Goal: Transaction & Acquisition: Purchase product/service

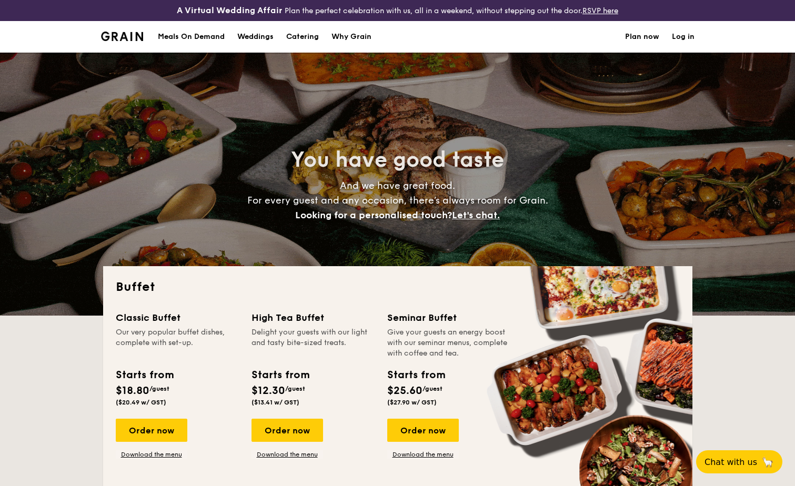
select select
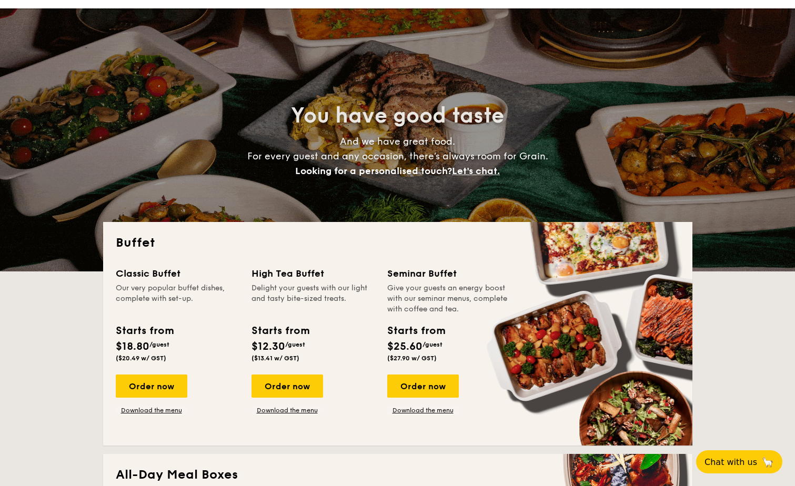
scroll to position [105, 0]
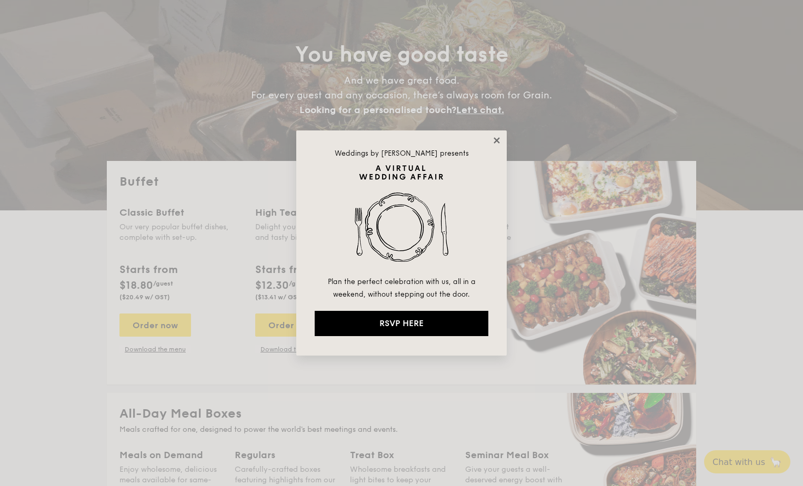
click at [498, 143] on icon at bounding box center [497, 140] width 6 height 6
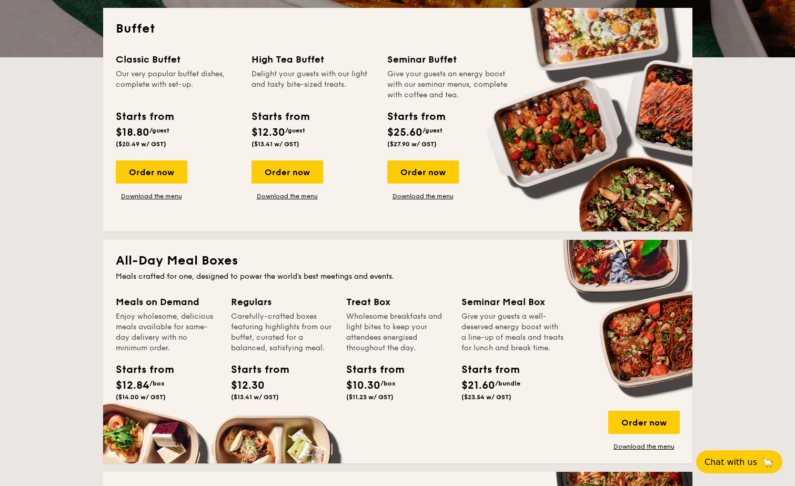
scroll to position [368, 0]
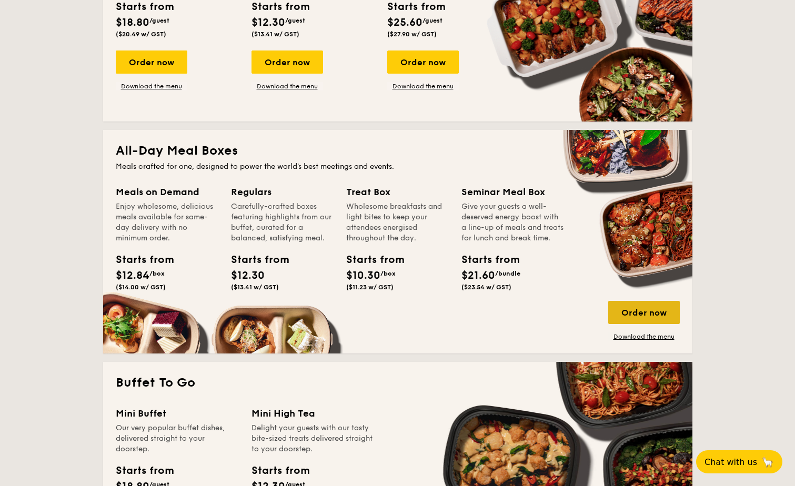
click at [626, 310] on div "Order now" at bounding box center [644, 312] width 72 height 23
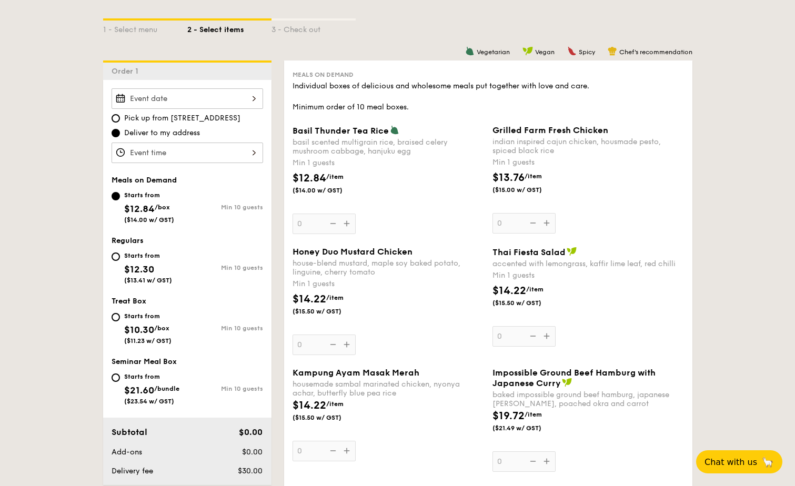
scroll to position [263, 0]
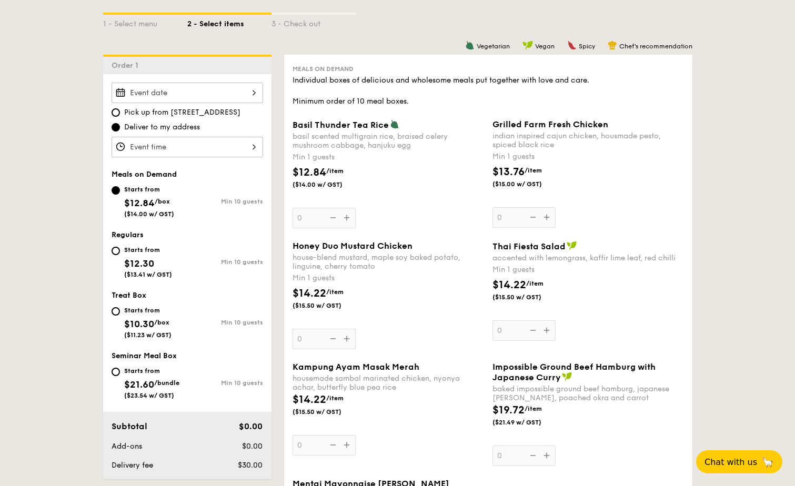
click at [182, 366] on div "Starts from $21.60 /bundle ($23.54 w/ GST)" at bounding box center [150, 382] width 76 height 35
click at [120, 368] on input "Starts from $21.60 /bundle ($23.54 w/ GST) Min 10 guests" at bounding box center [116, 372] width 8 height 8
radio input "true"
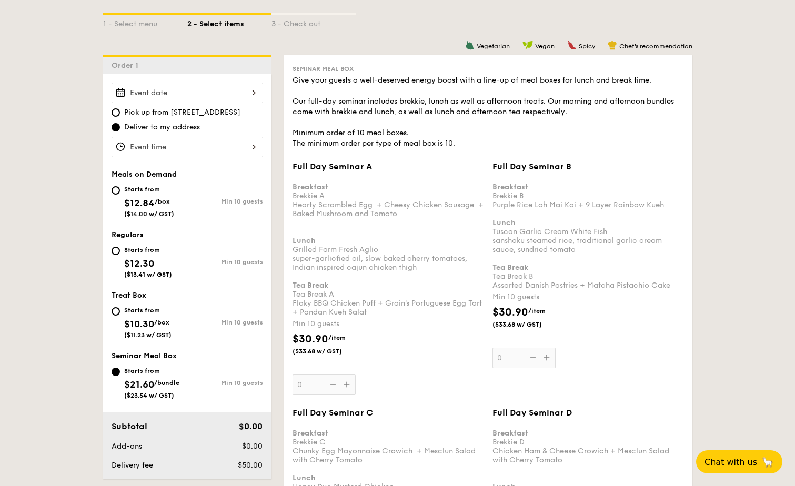
click at [183, 268] on div "Starts from $12.30 ($13.41 w/ GST)" at bounding box center [150, 261] width 76 height 35
click at [120, 255] on input "Starts from $12.30 ($13.41 w/ GST) Min 10 guests" at bounding box center [116, 251] width 8 height 8
radio input "true"
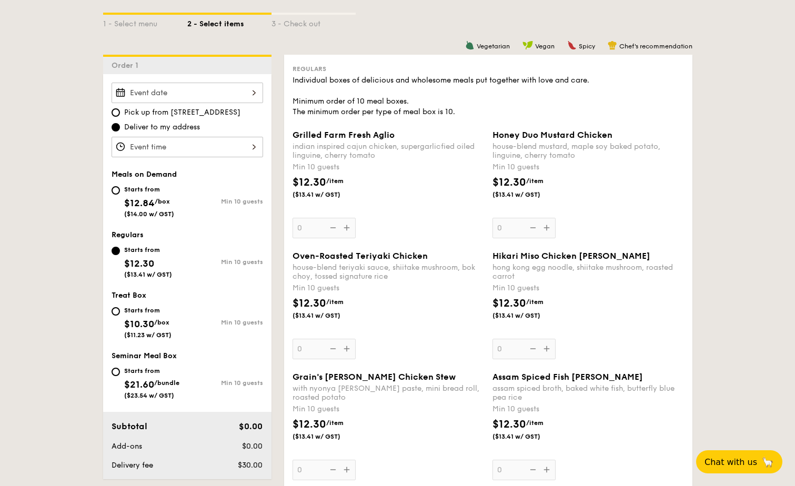
click at [174, 213] on span "($14.00 w/ GST)" at bounding box center [149, 213] width 50 height 7
click at [120, 195] on input "Starts from $12.84 /box ($14.00 w/ GST) Min 10 guests" at bounding box center [116, 190] width 8 height 8
radio input "true"
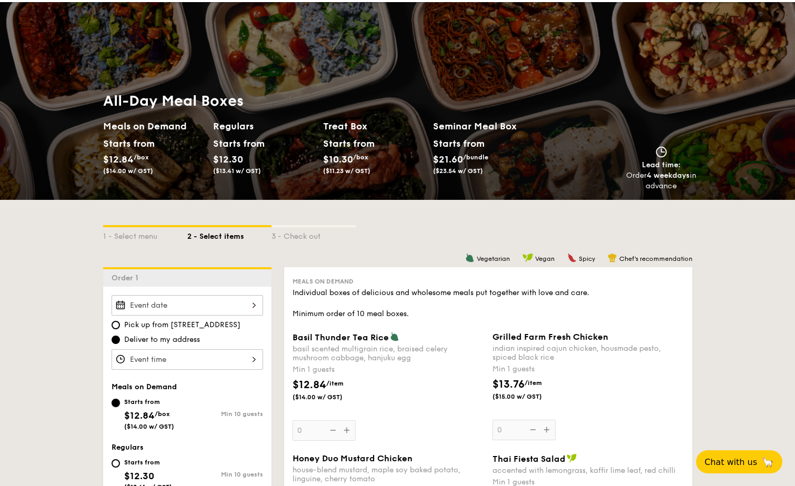
scroll to position [0, 0]
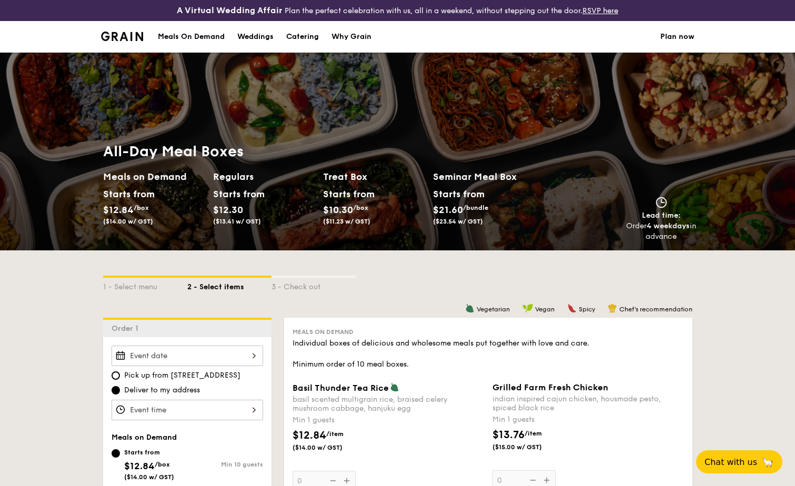
click at [681, 42] on link "Plan now" at bounding box center [677, 37] width 34 height 32
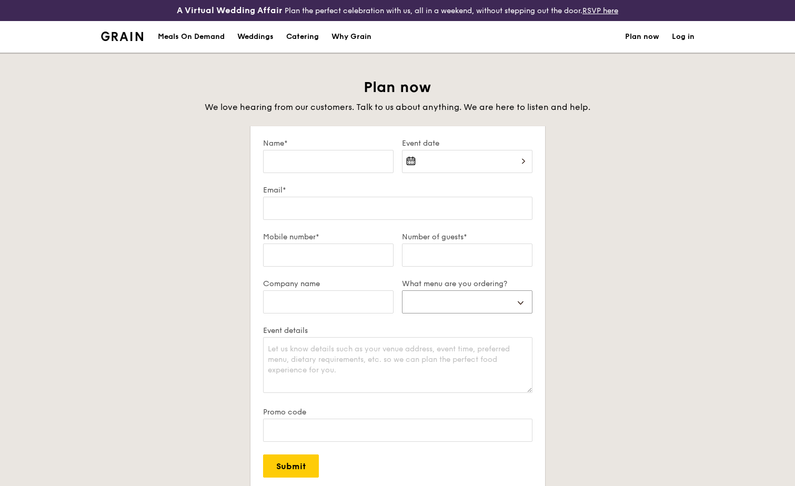
click at [515, 303] on select "Buffet Mini Buffet High Tea Canapés Meal Boxes Wedding" at bounding box center [467, 301] width 131 height 23
select select "mealBoxes"
click at [402, 290] on select "Buffet Mini Buffet High Tea Canapés Meal Boxes Wedding" at bounding box center [467, 301] width 131 height 23
click at [612, 312] on div "Plan now We love hearing from our customers. Talk to us about anything. We are …" at bounding box center [397, 322] width 589 height 488
click at [363, 39] on div "Why Grain" at bounding box center [352, 37] width 40 height 32
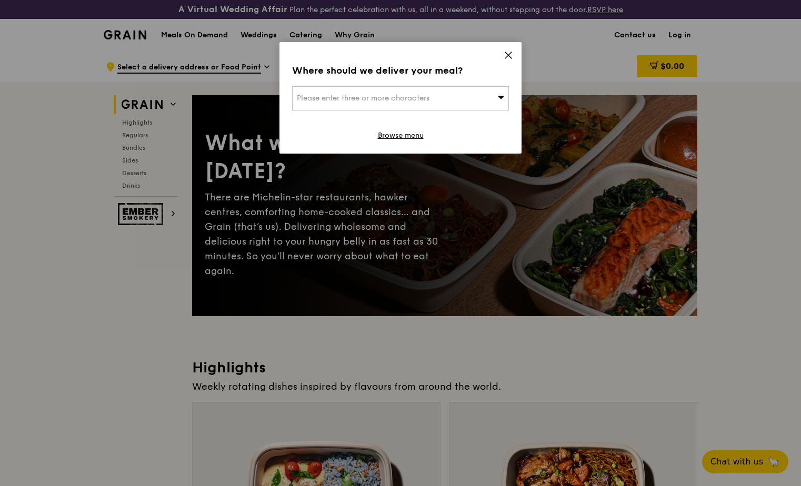
click at [506, 57] on icon at bounding box center [508, 55] width 9 height 9
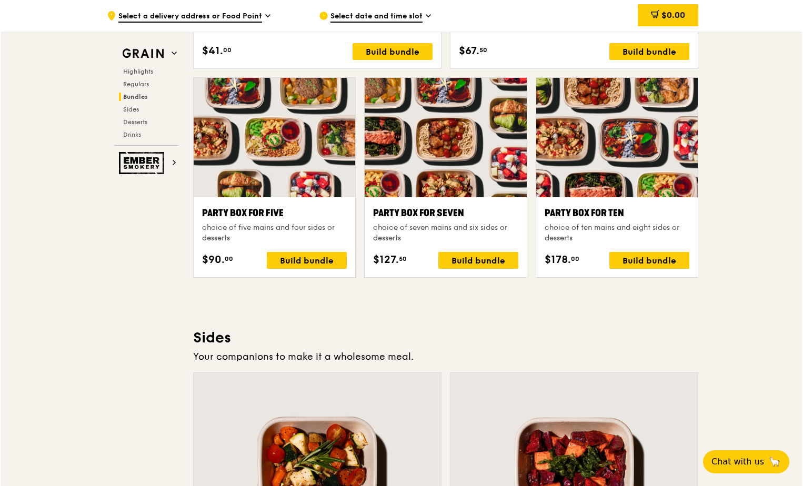
scroll to position [2048, 0]
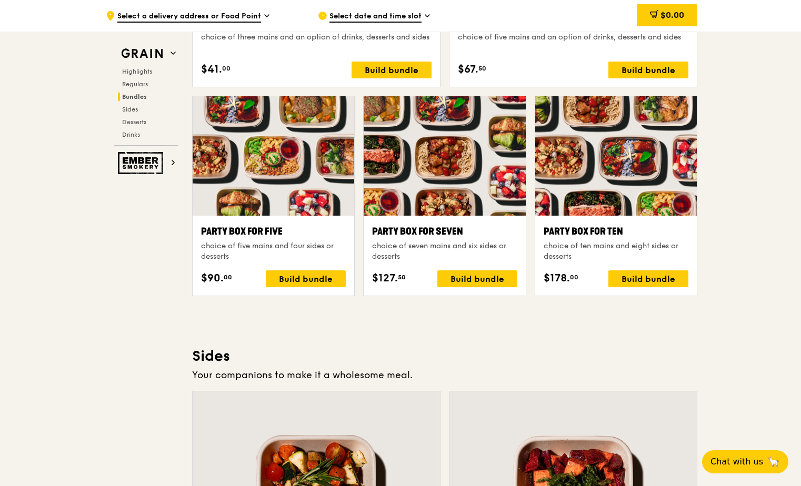
click at [583, 234] on div "Party Box for Ten" at bounding box center [616, 231] width 145 height 15
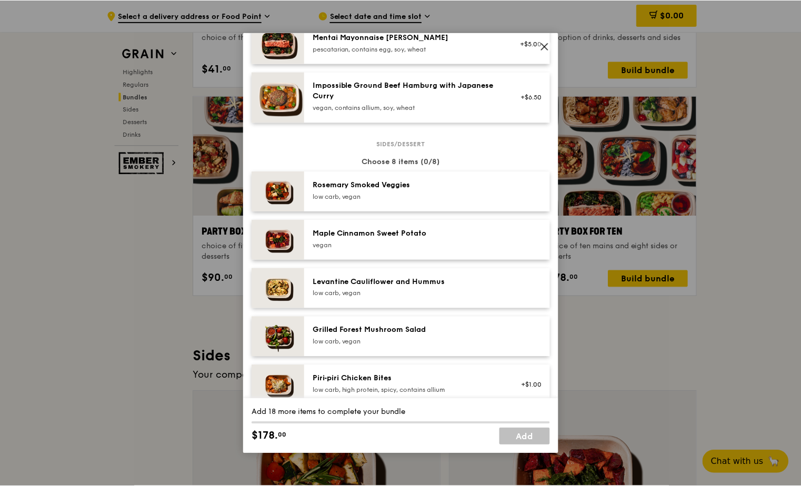
scroll to position [363, 0]
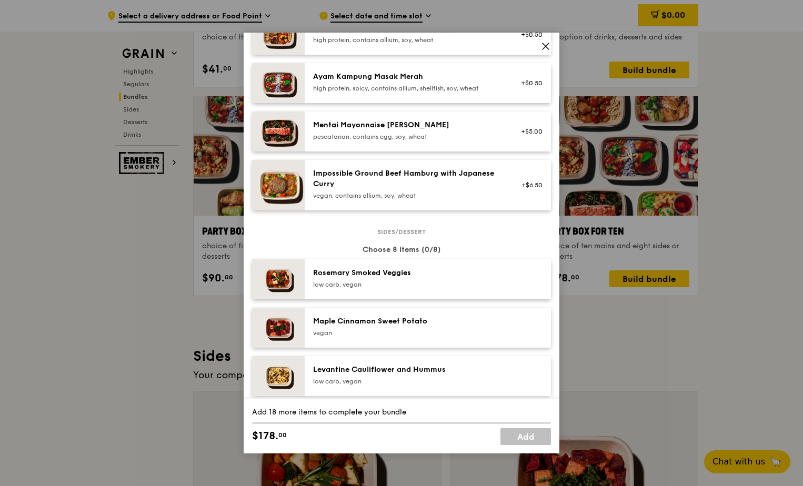
click at [543, 49] on icon at bounding box center [546, 46] width 6 height 6
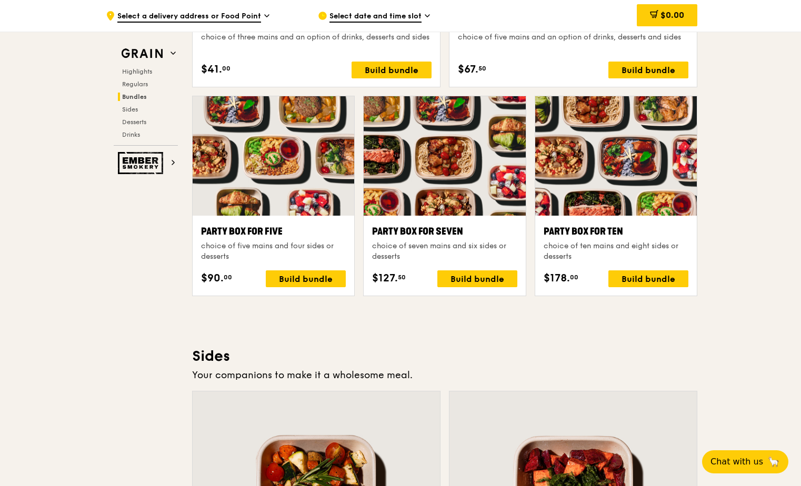
click at [744, 300] on div ".cls-1 { fill: none; stroke: #fff; stroke-linecap: round; stroke-linejoin: roun…" at bounding box center [400, 218] width 801 height 4433
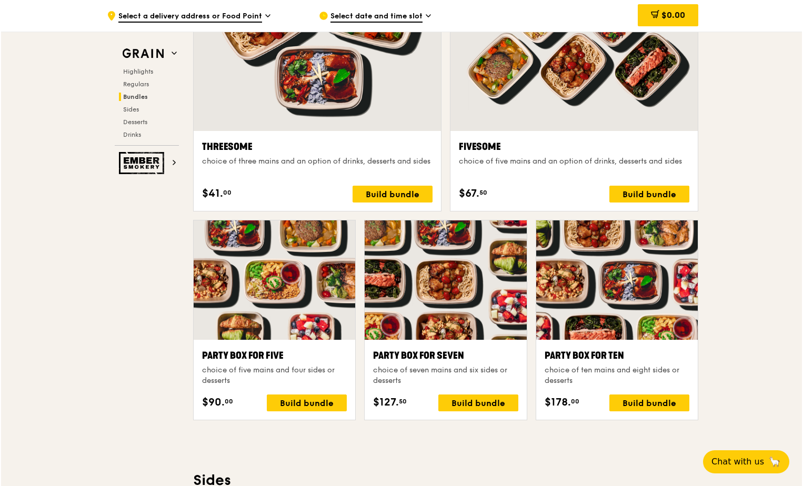
scroll to position [1855, 0]
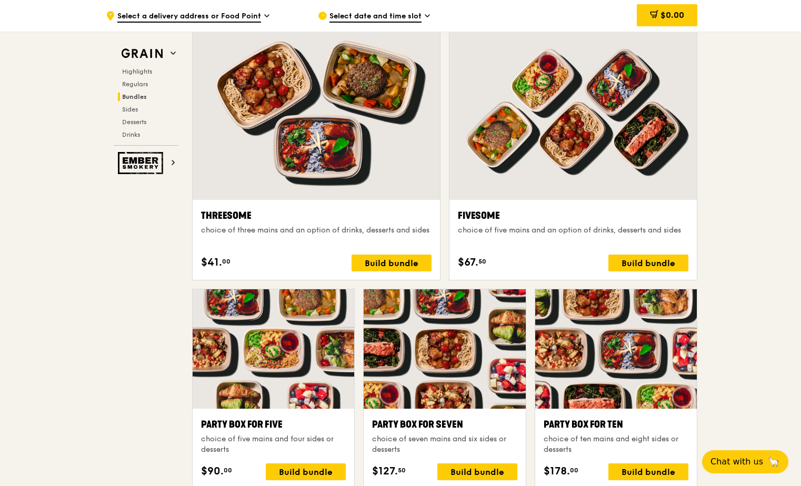
click at [616, 419] on div "Party Box for Ten" at bounding box center [616, 424] width 145 height 15
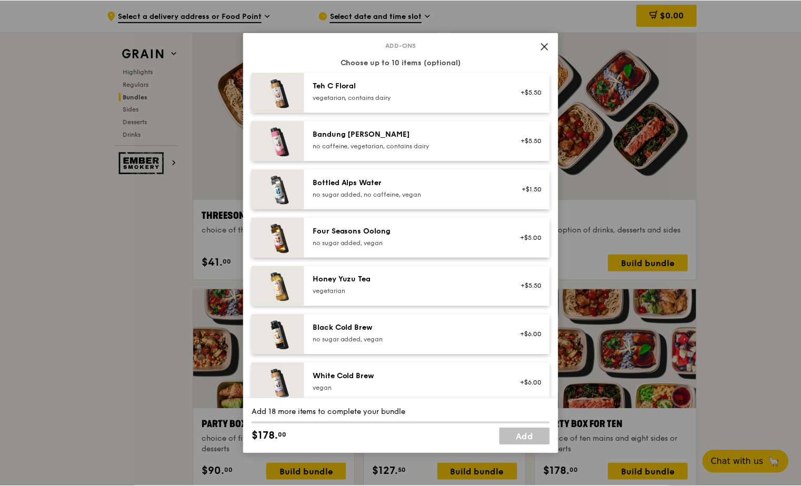
scroll to position [1105, 0]
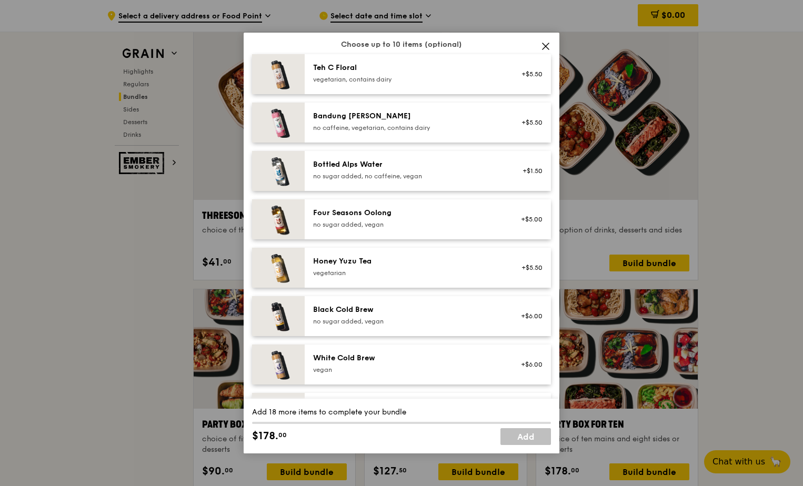
click at [545, 49] on icon at bounding box center [545, 46] width 9 height 9
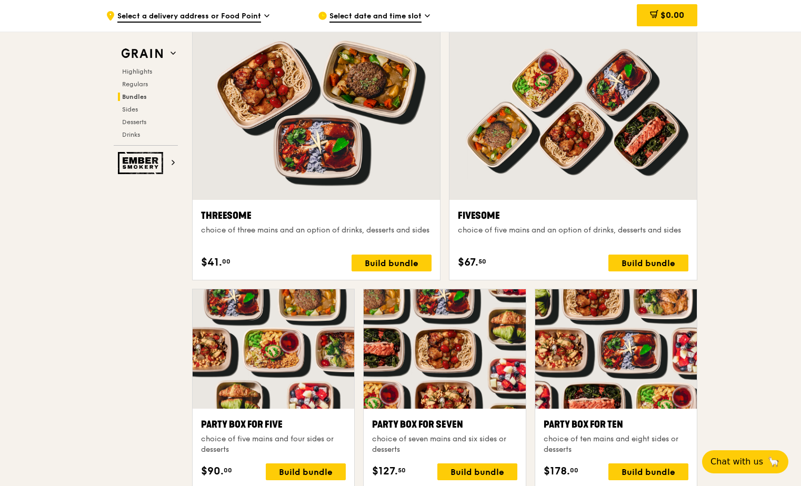
click at [733, 349] on div ".cls-1 { fill: none; stroke: #fff; stroke-linecap: round; stroke-linejoin: roun…" at bounding box center [400, 412] width 801 height 4433
click at [749, 370] on div ".cls-1 { fill: none; stroke: #fff; stroke-linecap: round; stroke-linejoin: roun…" at bounding box center [400, 412] width 801 height 4433
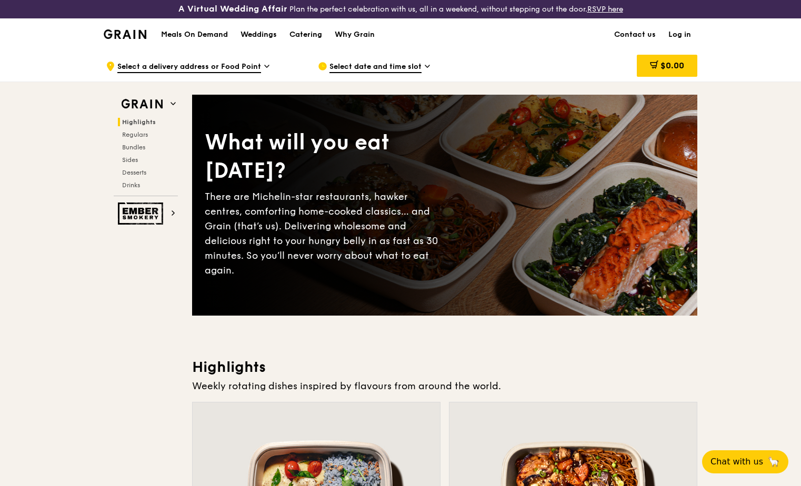
scroll to position [0, 0]
